Goal: Find specific page/section: Find specific page/section

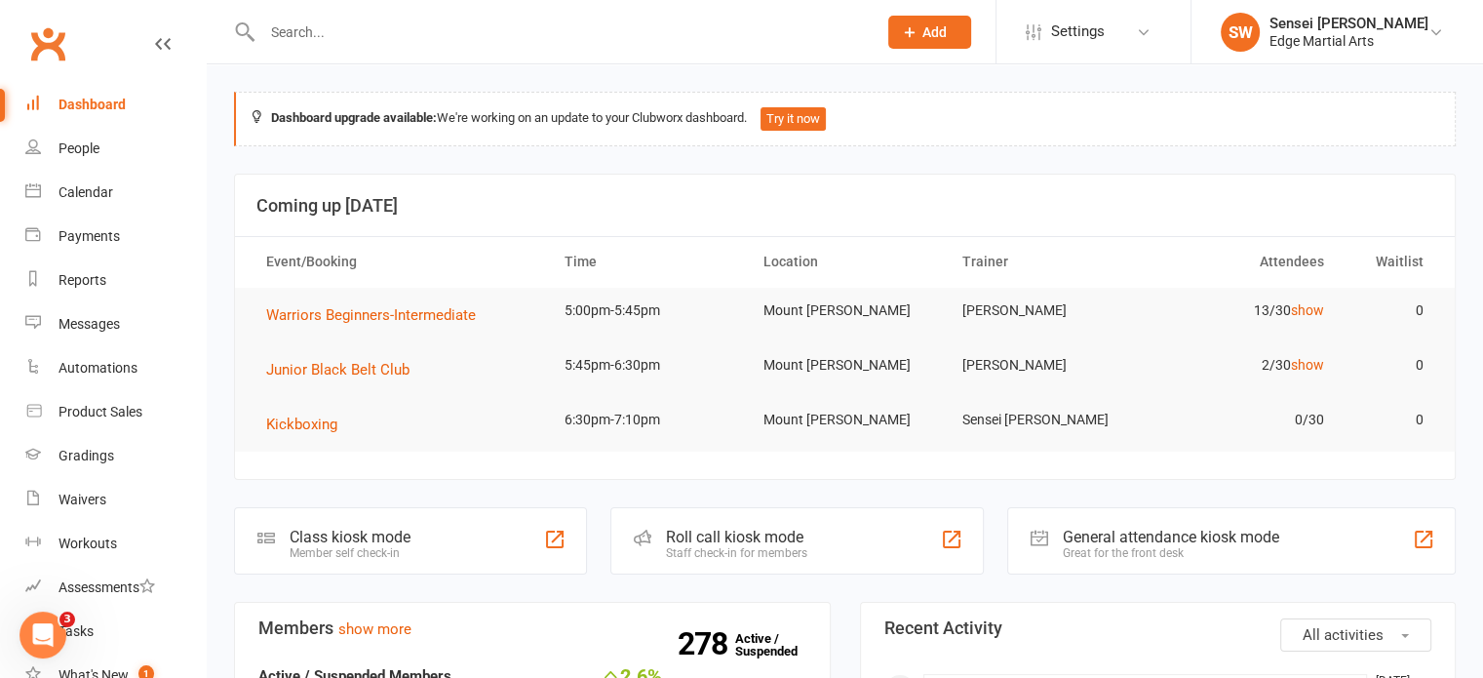
click at [433, 40] on input "text" at bounding box center [559, 32] width 606 height 27
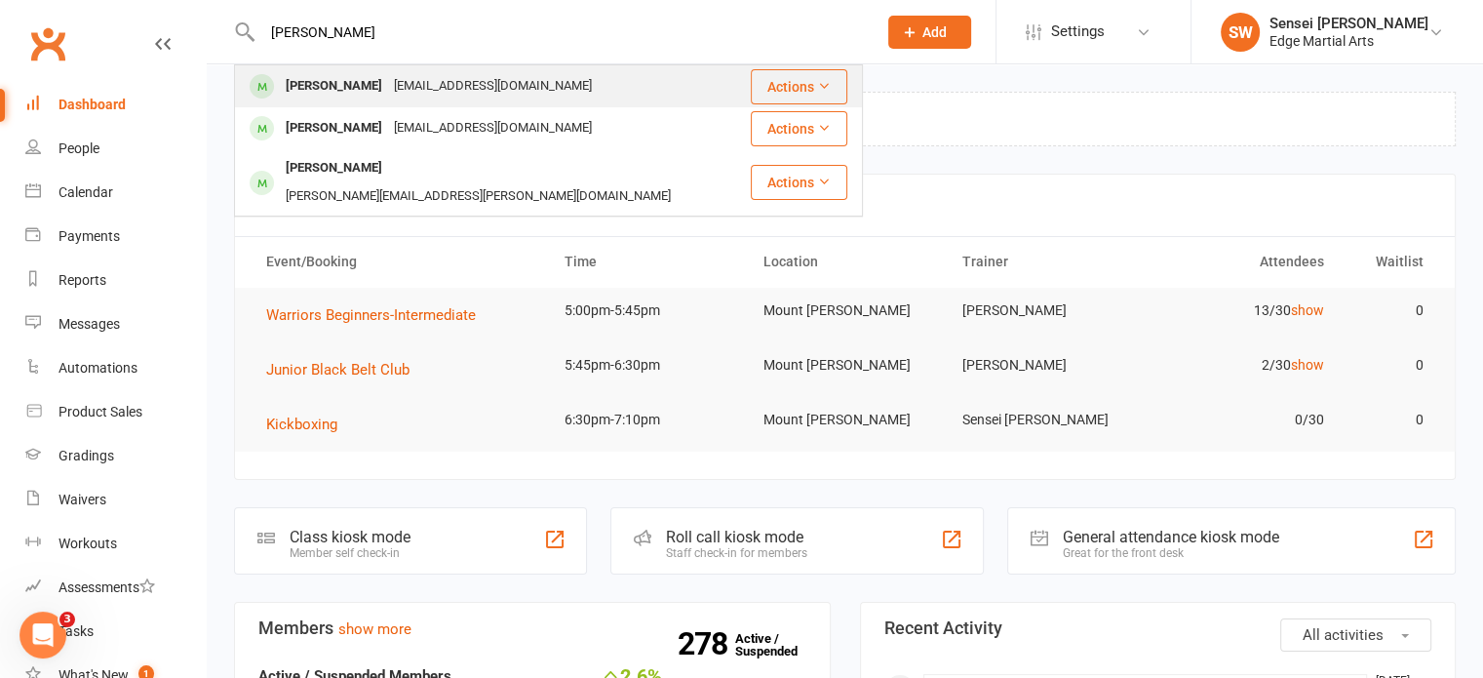
type input "[PERSON_NAME]"
click at [341, 73] on div "[PERSON_NAME]" at bounding box center [334, 86] width 108 height 28
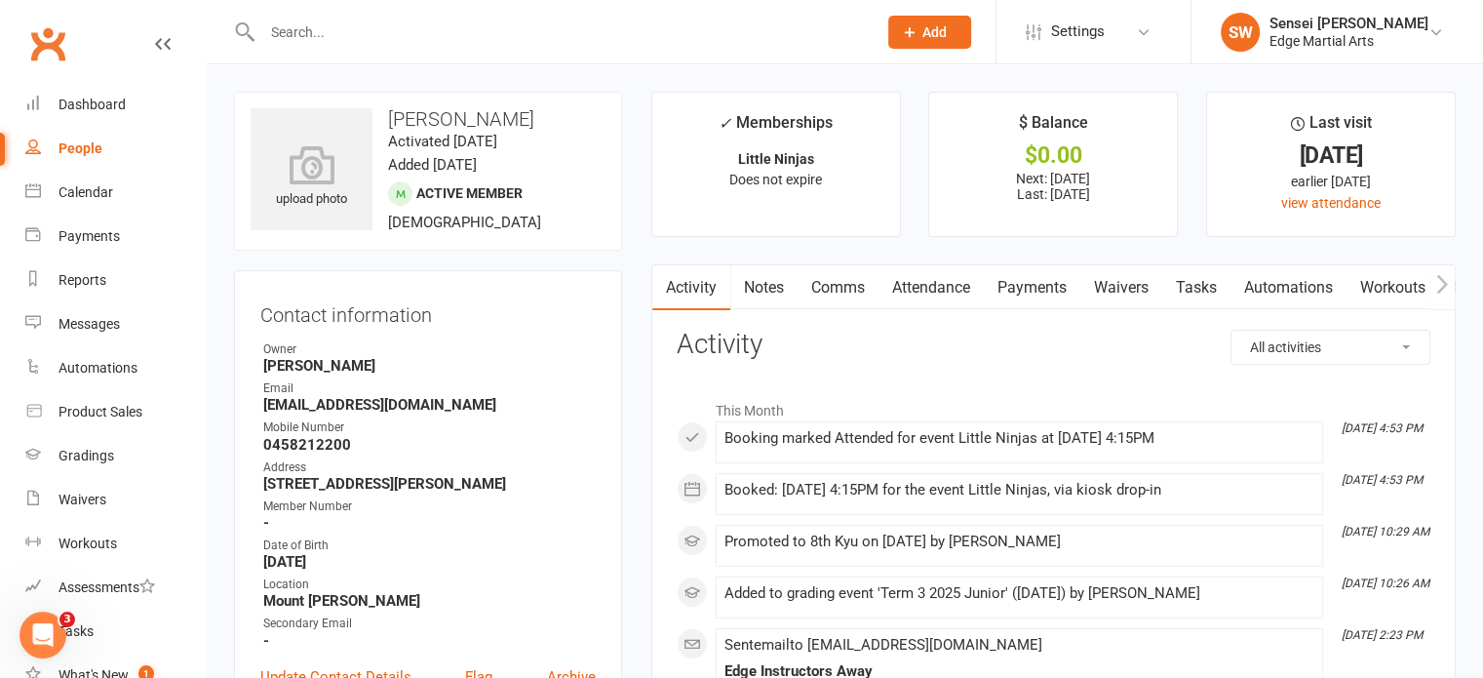
click at [1045, 265] on link "Payments" at bounding box center [1032, 287] width 97 height 45
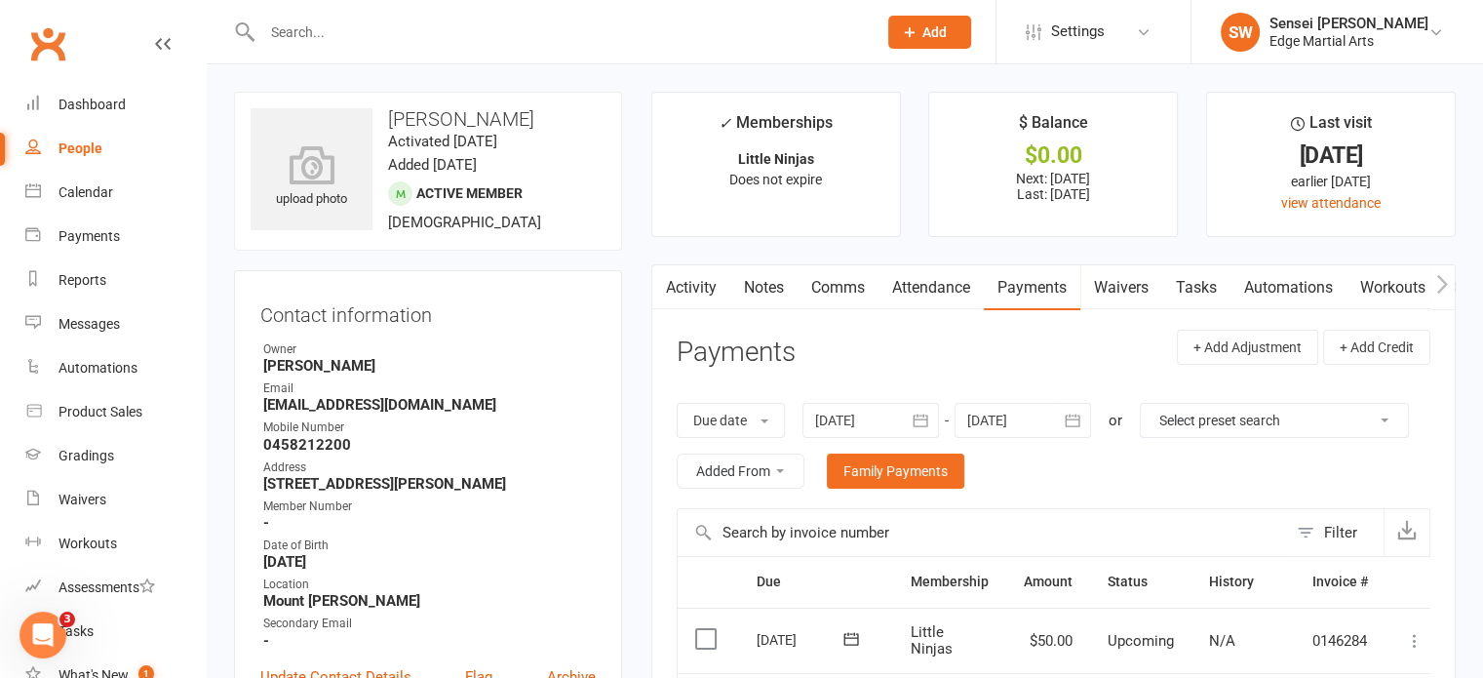
drag, startPoint x: 936, startPoint y: 267, endPoint x: 937, endPoint y: 289, distance: 21.5
click at [937, 289] on link "Attendance" at bounding box center [930, 287] width 105 height 45
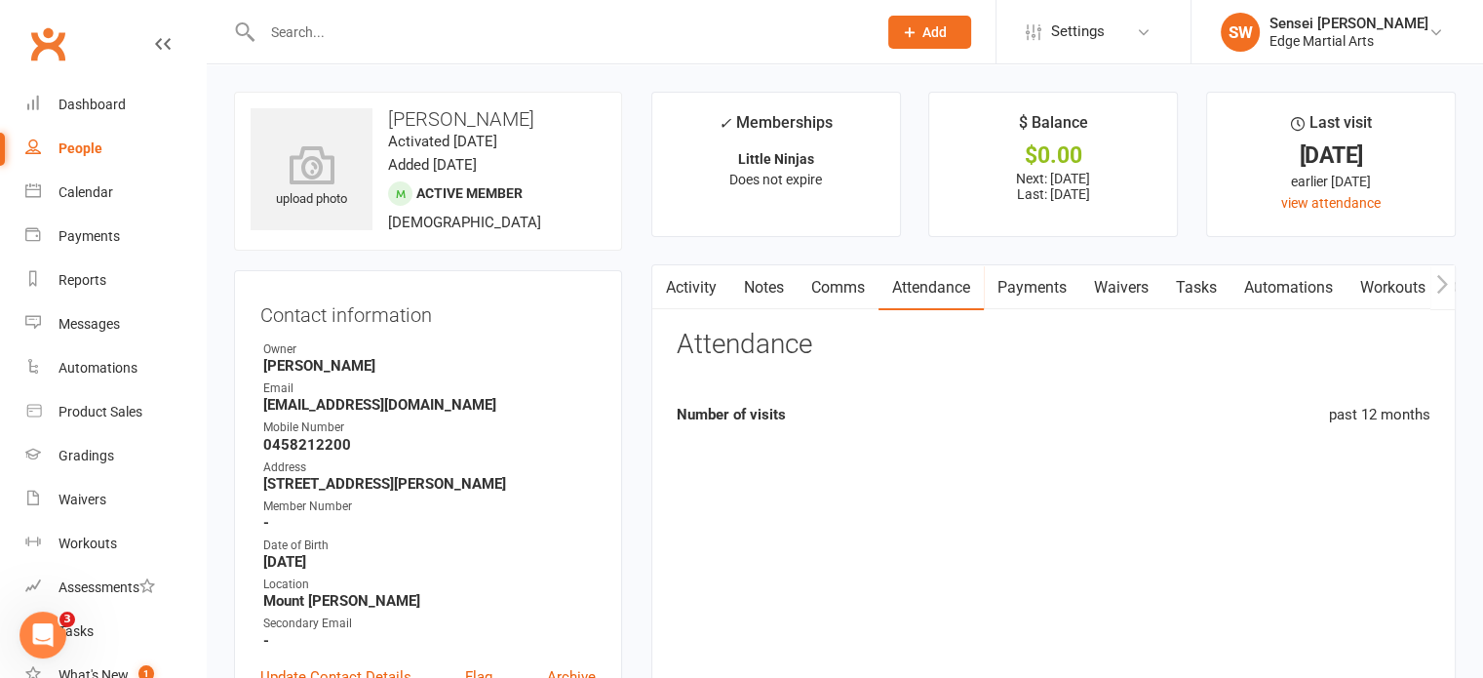
click at [937, 289] on link "Attendance" at bounding box center [930, 287] width 105 height 45
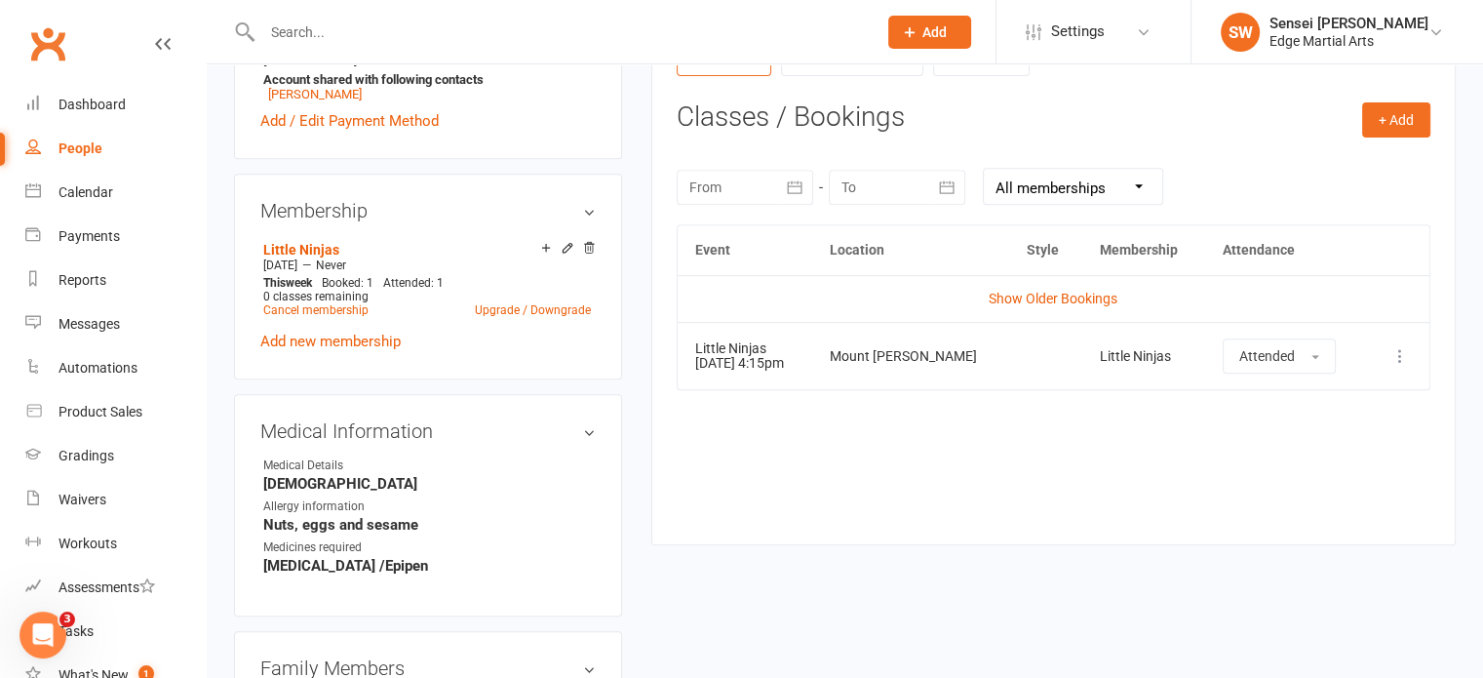
scroll to position [796, 0]
